Goal: Check status: Check status

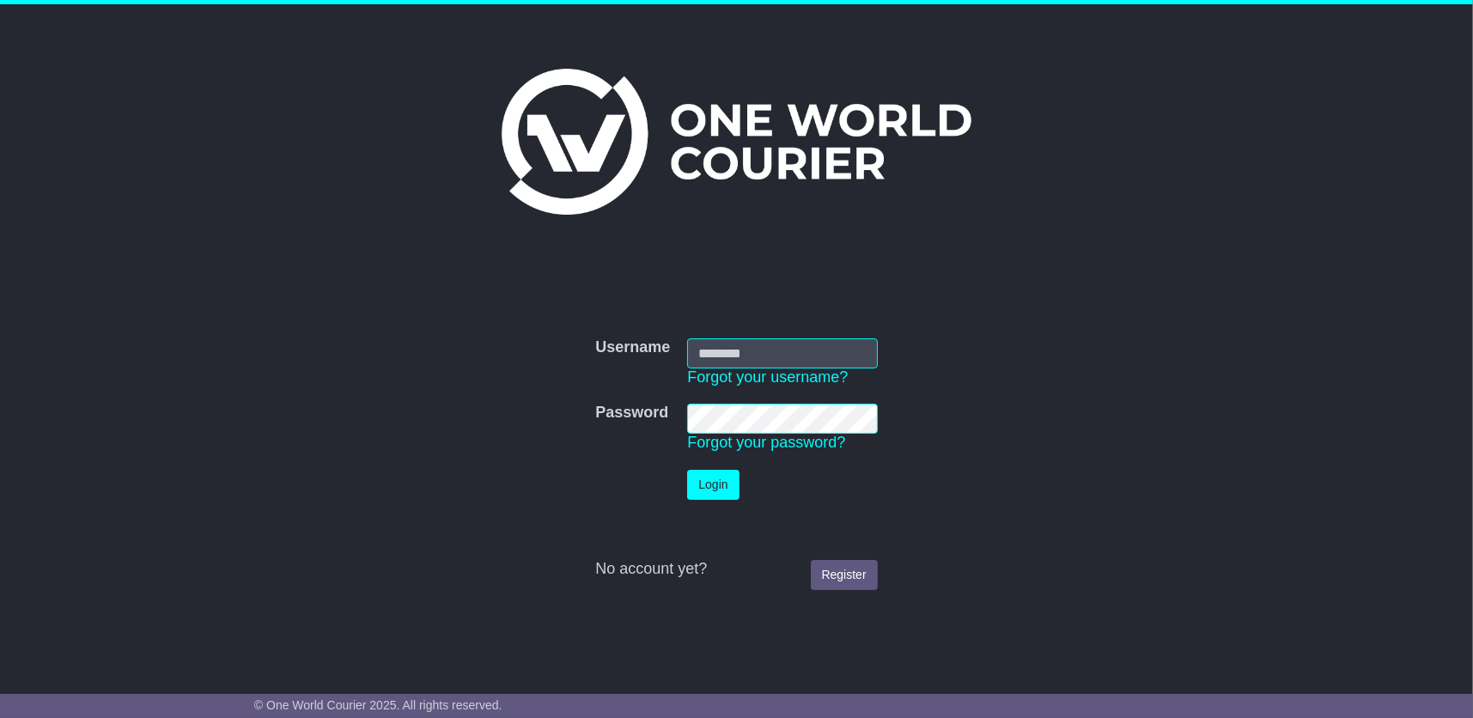
type input "**********"
click at [728, 486] on button "Login" at bounding box center [713, 485] width 52 height 30
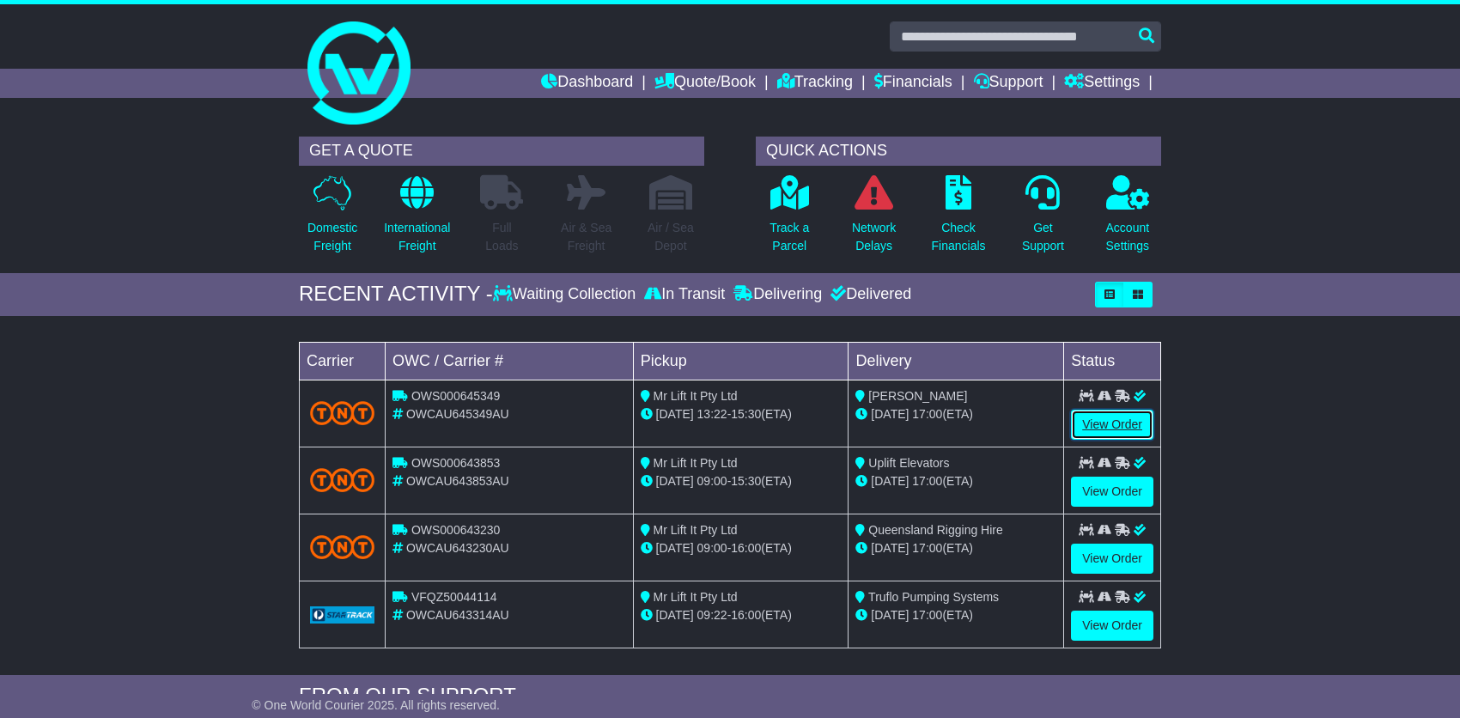
click at [1096, 434] on link "View Order" at bounding box center [1112, 425] width 82 height 30
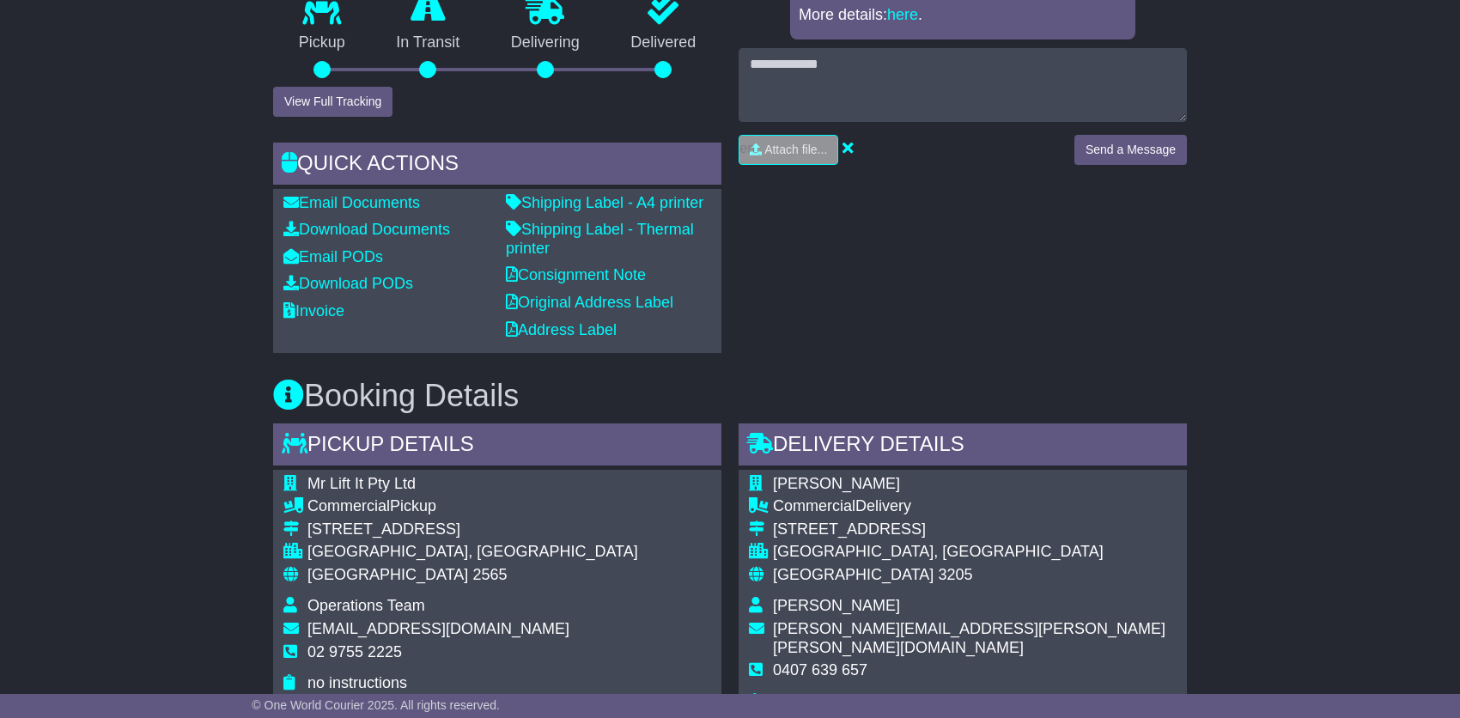
scroll to position [429, 0]
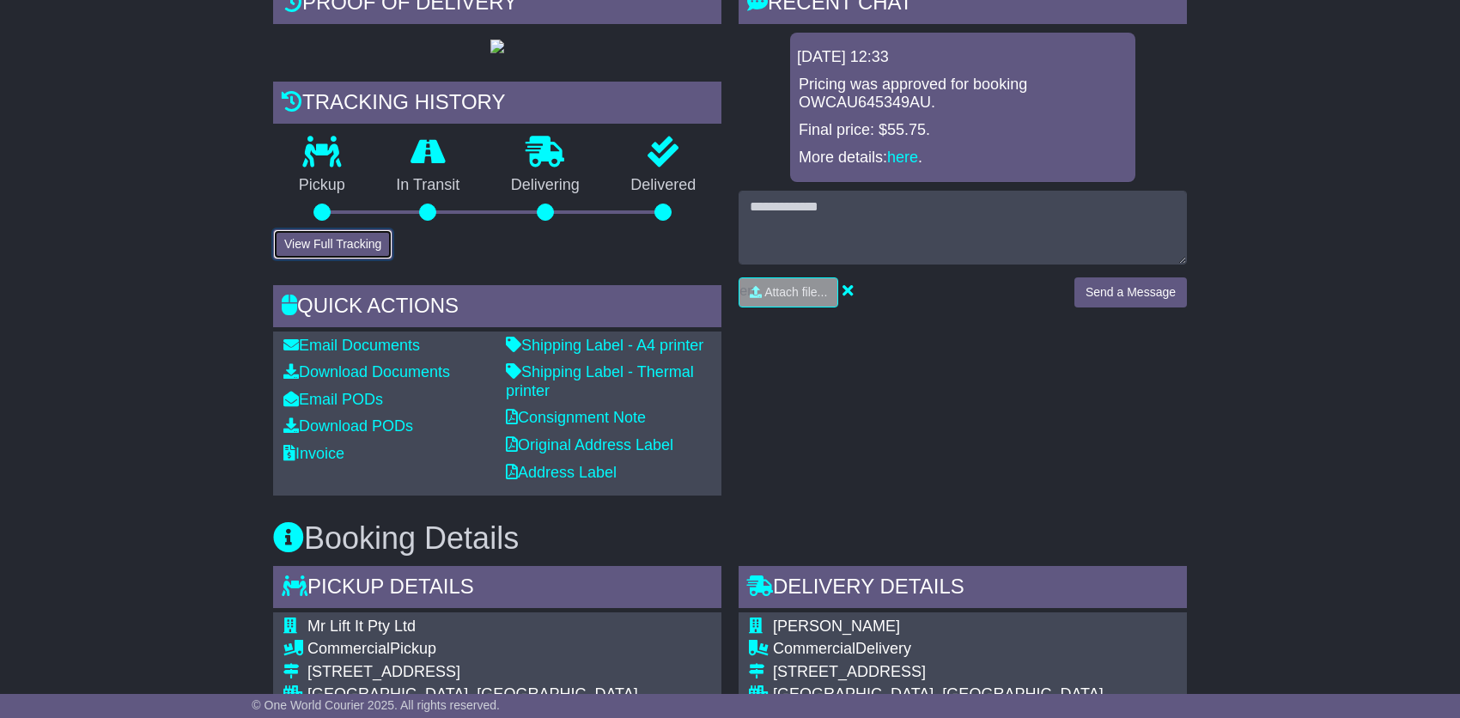
click at [354, 259] on button "View Full Tracking" at bounding box center [332, 244] width 119 height 30
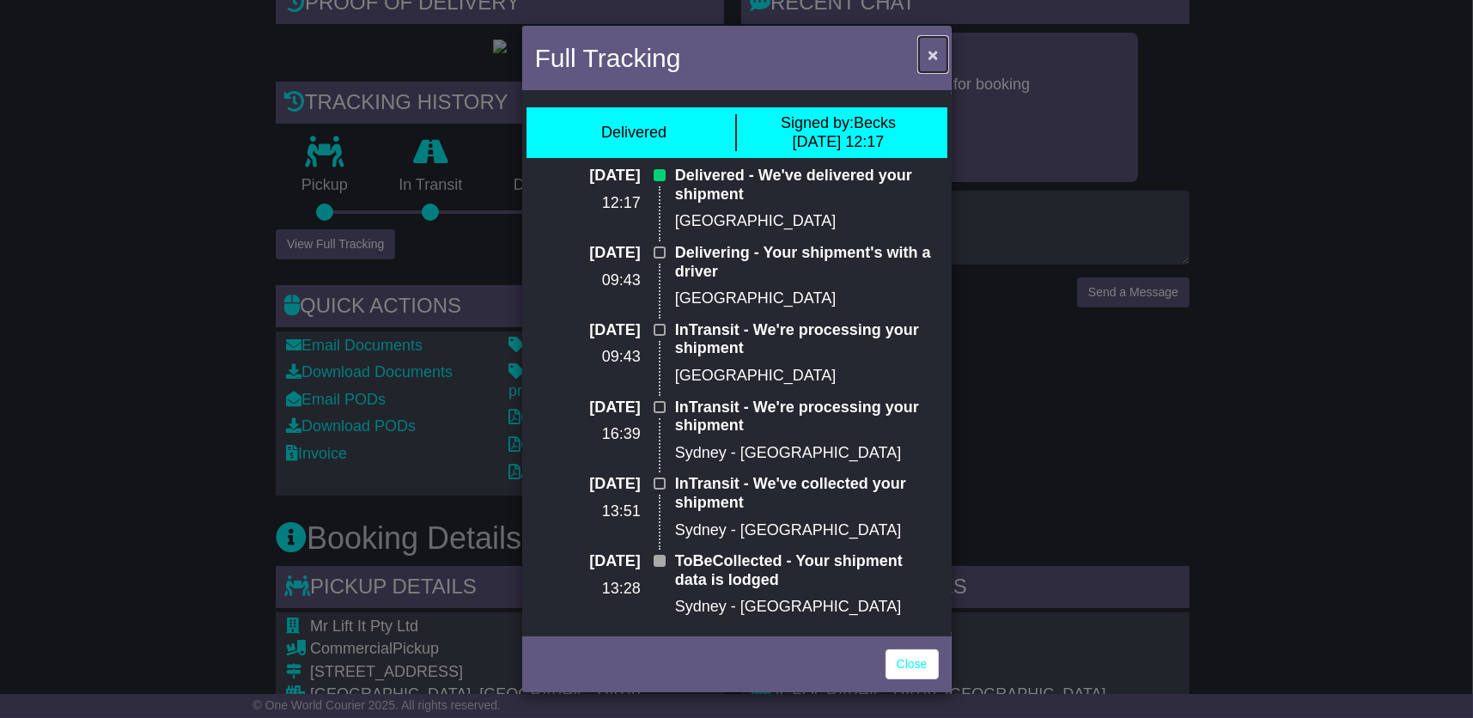
click at [932, 54] on span "×" at bounding box center [933, 55] width 10 height 20
